Goal: Task Accomplishment & Management: Manage account settings

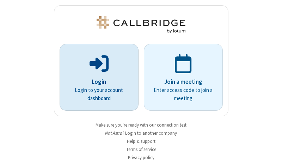
click at [96, 82] on p "Login" at bounding box center [99, 81] width 59 height 9
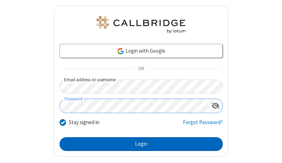
click at [138, 144] on button "Login" at bounding box center [141, 144] width 163 height 14
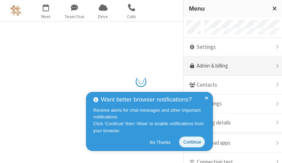
click at [230, 66] on link "Admin & billing" at bounding box center [233, 65] width 98 height 19
